Goal: Information Seeking & Learning: Check status

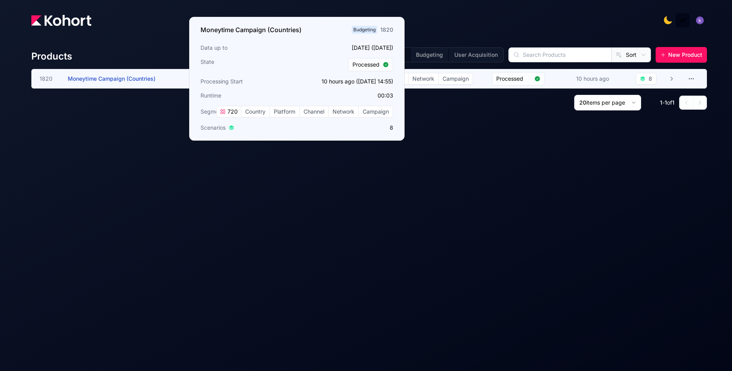
click at [91, 81] on span "Moneytime Campaign (Countries)" at bounding box center [112, 78] width 88 height 7
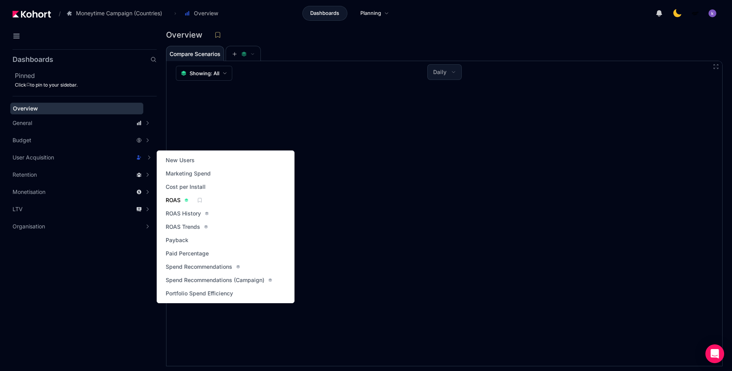
click at [172, 199] on span "ROAS" at bounding box center [173, 200] width 15 height 8
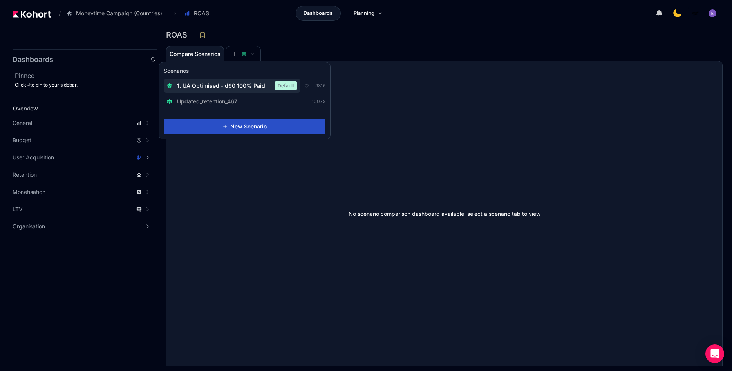
click at [229, 85] on span "1. UA Optimised - d90 100% Paid" at bounding box center [221, 86] width 88 height 8
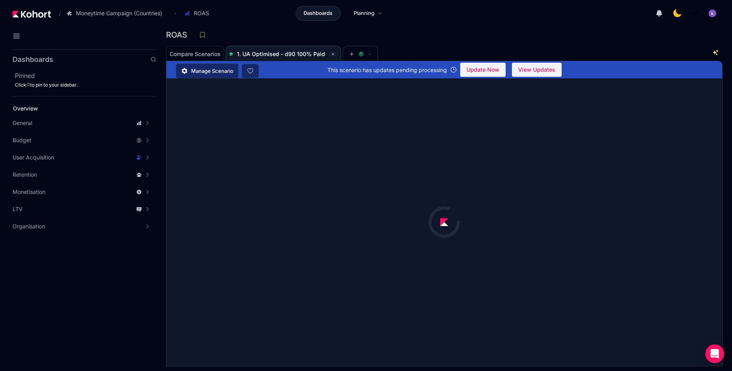
click at [465, 43] on div "ROAS" at bounding box center [444, 37] width 556 height 16
